Goal: Task Accomplishment & Management: Use online tool/utility

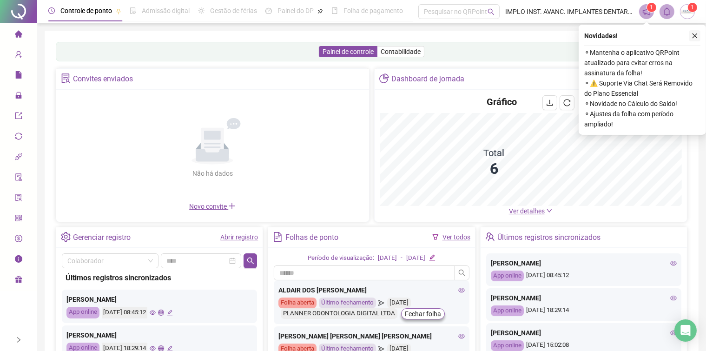
click at [695, 35] on icon "close" at bounding box center [695, 36] width 7 height 7
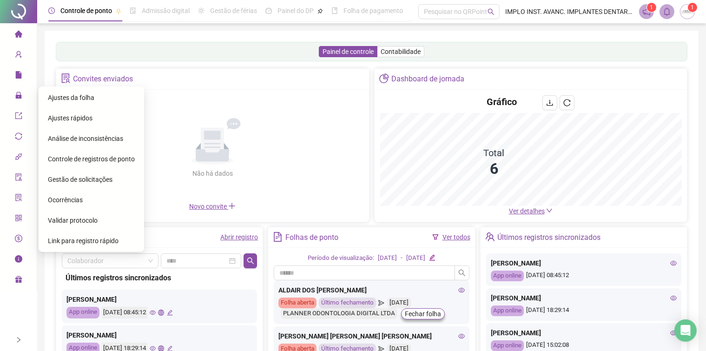
click at [75, 97] on span "Ajustes da folha" at bounding box center [71, 97] width 46 height 7
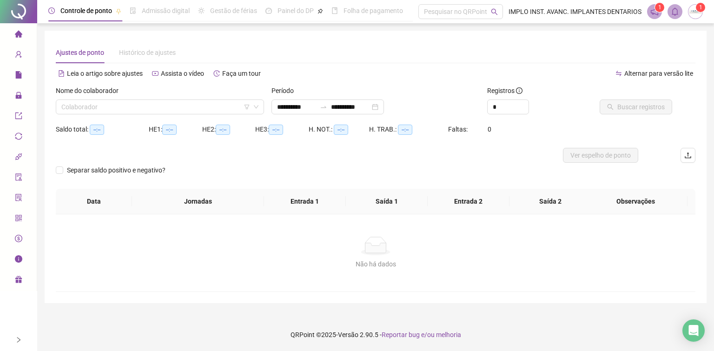
type input "**********"
click at [180, 107] on input "search" at bounding box center [155, 107] width 189 height 14
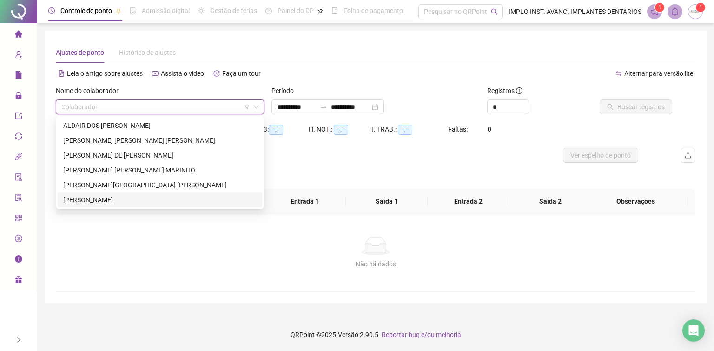
click at [84, 199] on div "[PERSON_NAME]" at bounding box center [159, 200] width 193 height 10
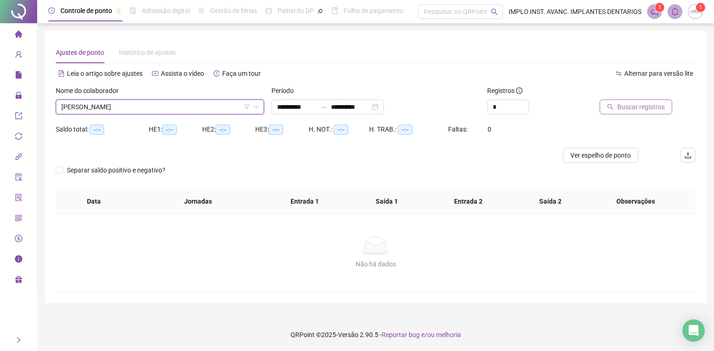
click at [629, 105] on span "Buscar registros" at bounding box center [640, 107] width 47 height 10
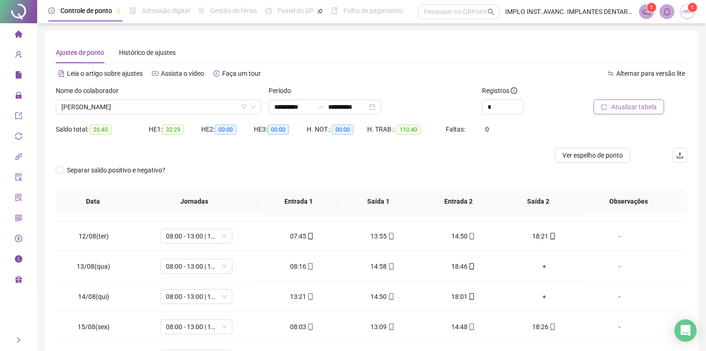
scroll to position [344, 0]
